Goal: Contribute content: Contribute content

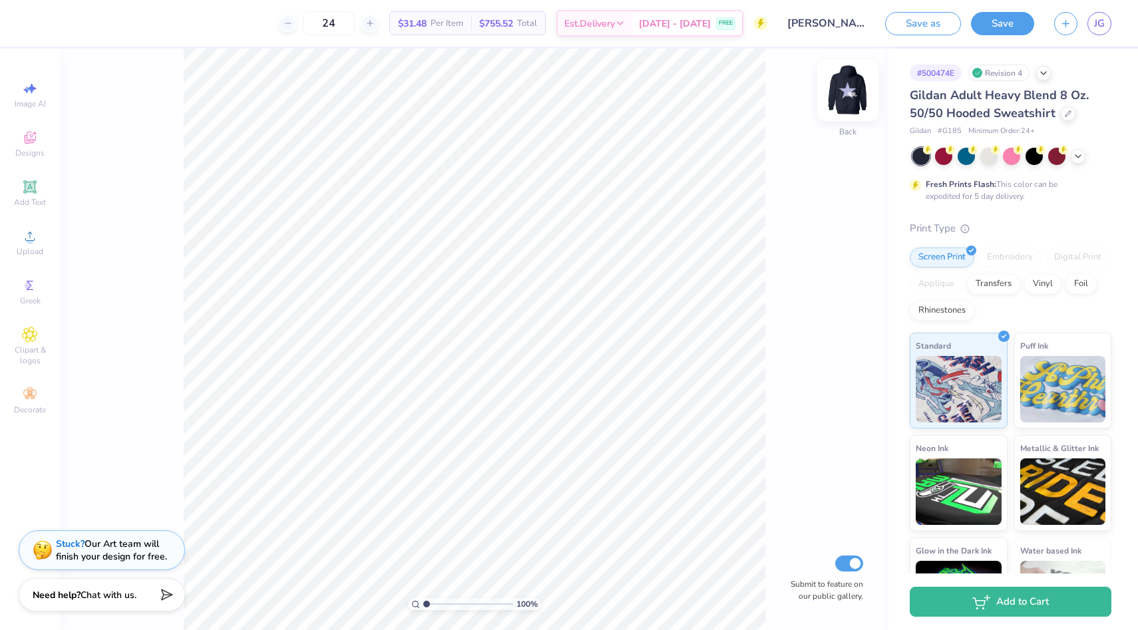
click at [846, 94] on img at bounding box center [847, 90] width 53 height 53
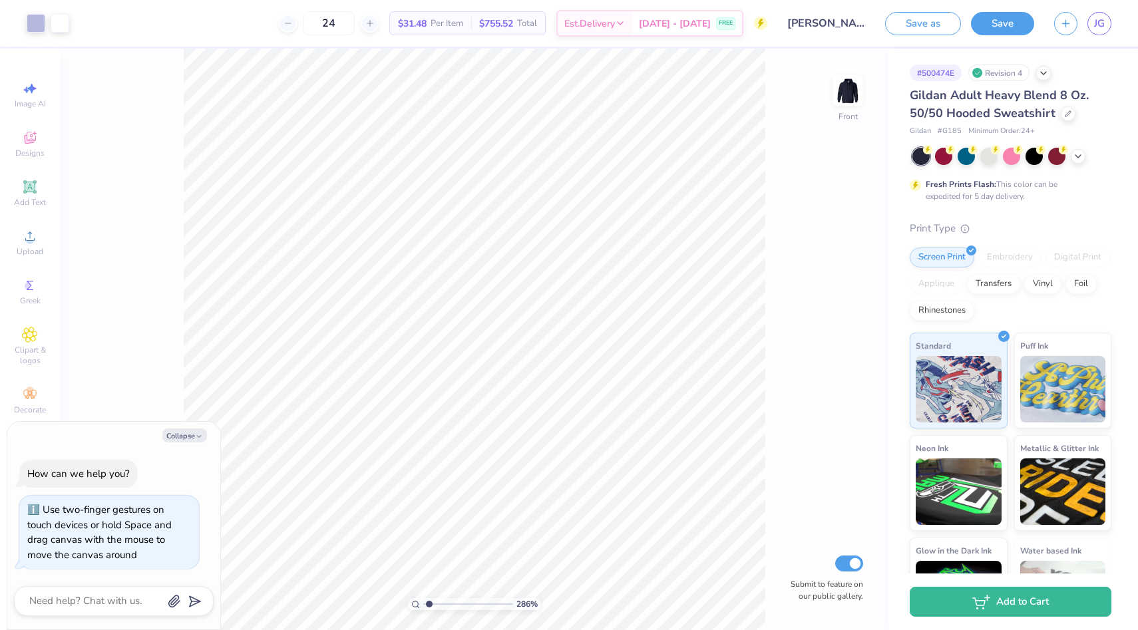
type input "2.86"
type textarea "x"
type input "1"
click at [317, 595] on div "100 %" at bounding box center [475, 340] width 582 height 582
click at [847, 97] on img at bounding box center [847, 90] width 53 height 53
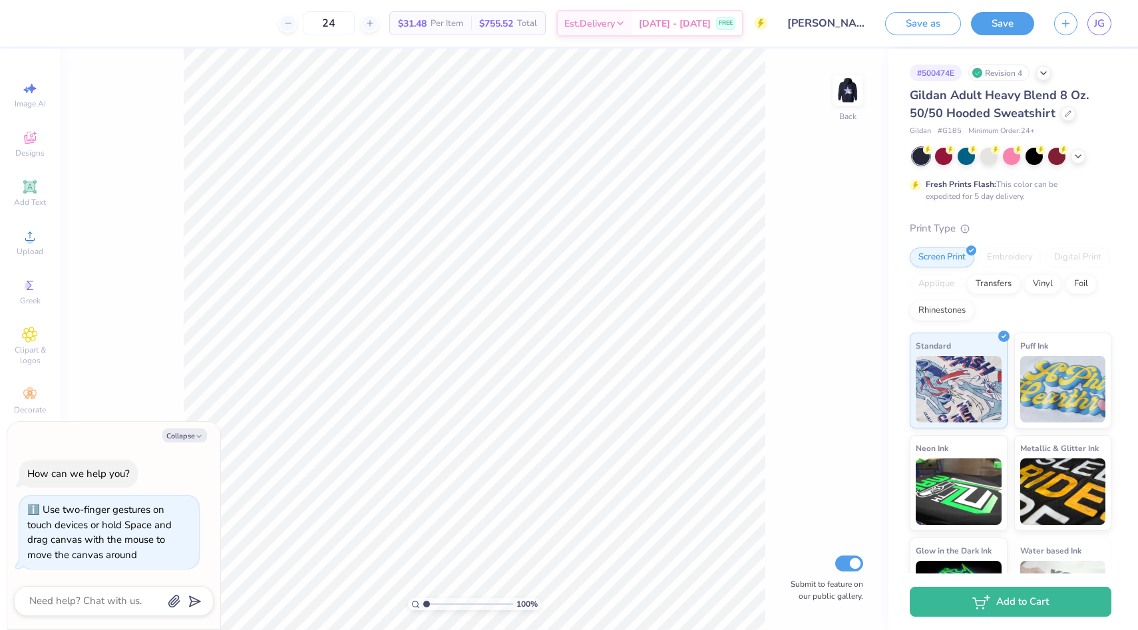
click at [847, 97] on img at bounding box center [847, 90] width 27 height 27
type textarea "x"
type input "13.45"
type input "12.34"
click at [183, 436] on button "Collapse" at bounding box center [184, 436] width 45 height 14
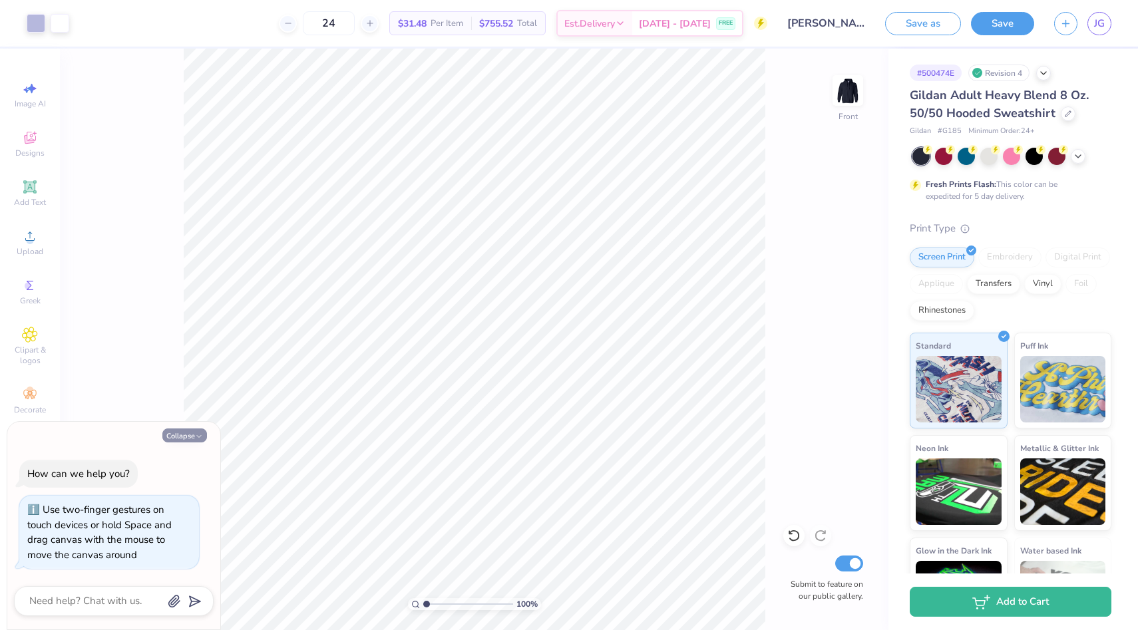
type textarea "x"
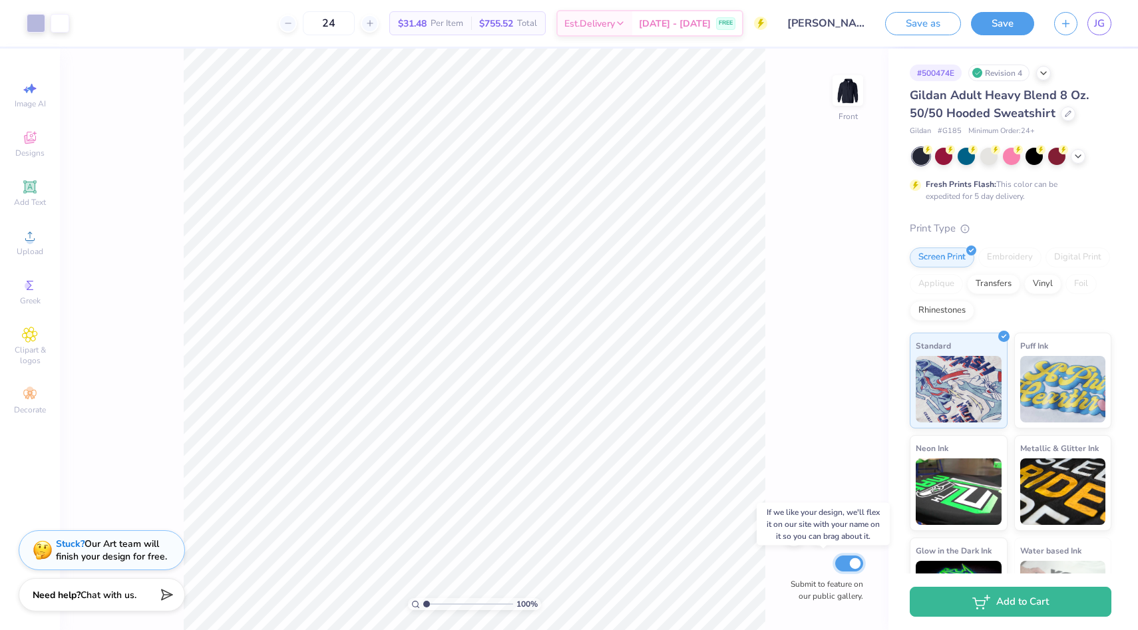
click at [851, 564] on input "Submit to feature on our public gallery." at bounding box center [849, 564] width 28 height 16
checkbox input "true"
click at [832, 450] on div "100 % Front Submit to feature on our public gallery." at bounding box center [474, 340] width 828 height 582
click at [1014, 23] on button "Save" at bounding box center [1002, 21] width 63 height 23
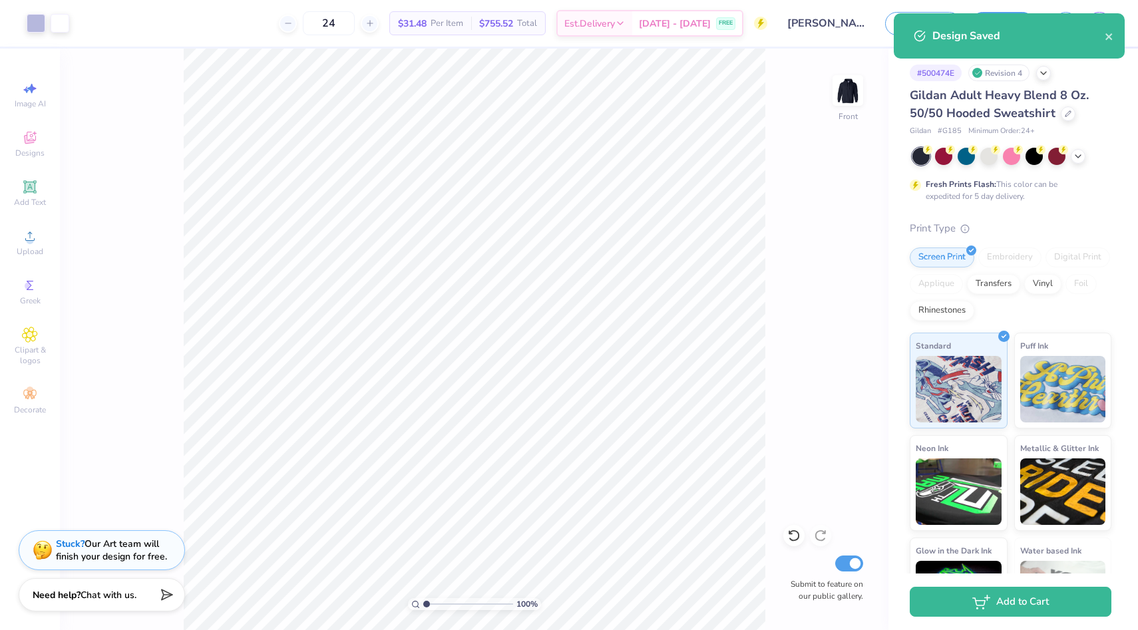
click at [1114, 35] on div "Design Saved" at bounding box center [1009, 35] width 231 height 45
click at [1109, 35] on icon "close" at bounding box center [1108, 36] width 7 height 7
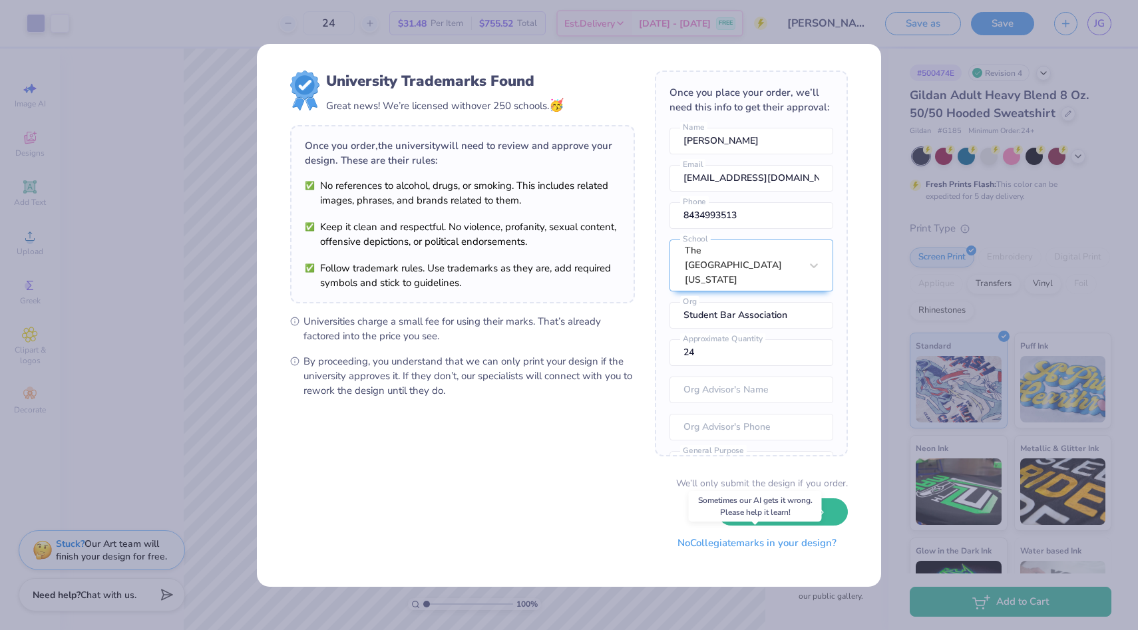
click at [813, 552] on button "No Collegiate marks in your design?" at bounding box center [757, 543] width 182 height 27
